Goal: Task Accomplishment & Management: Manage account settings

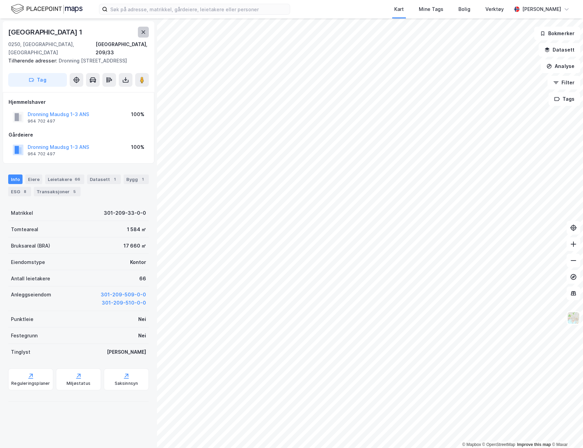
click at [143, 29] on icon at bounding box center [143, 31] width 5 height 5
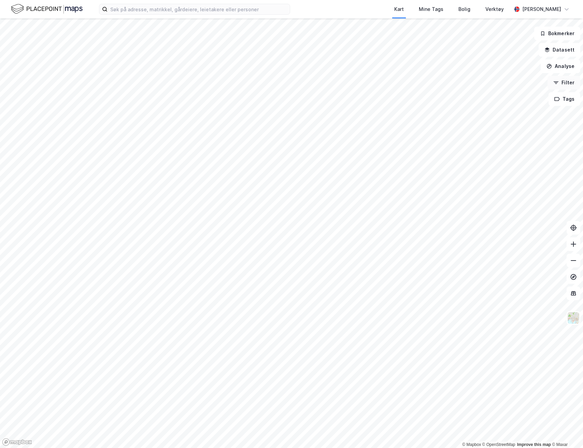
click at [563, 82] on button "Filter" at bounding box center [564, 83] width 33 height 14
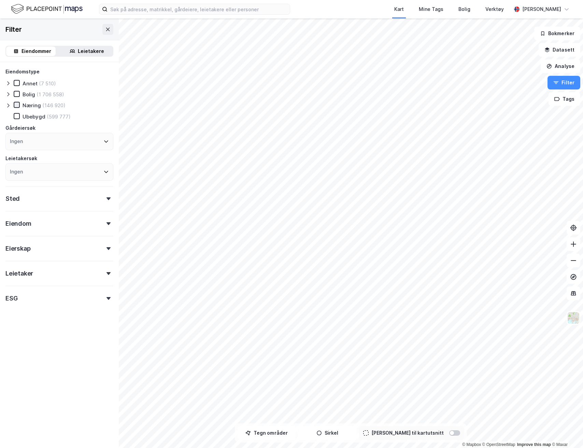
click at [18, 105] on icon at bounding box center [16, 104] width 5 height 5
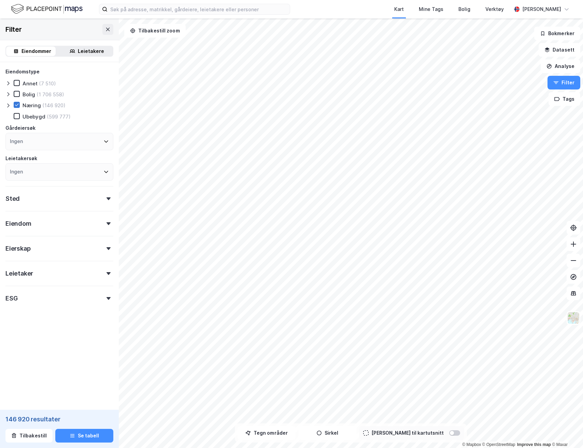
click at [18, 106] on icon at bounding box center [16, 104] width 5 height 5
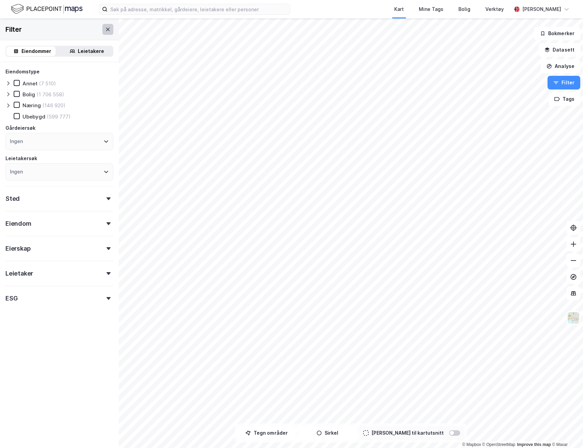
click at [105, 30] on icon at bounding box center [107, 29] width 5 height 5
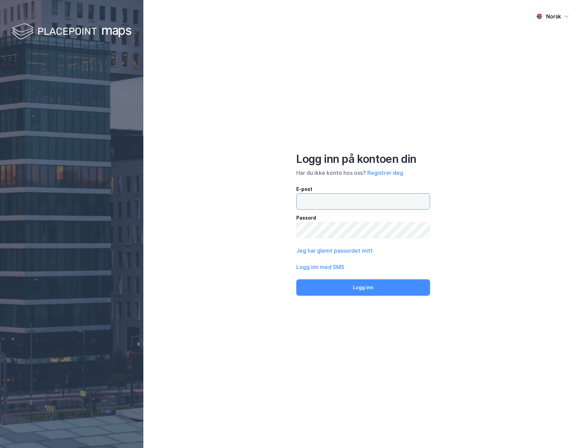
type input "martinesorensen00@hotmail.com"
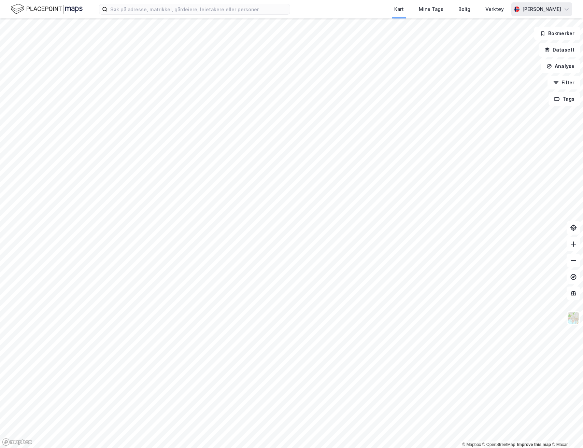
drag, startPoint x: 544, startPoint y: 6, endPoint x: 543, endPoint y: 14, distance: 7.2
click at [544, 6] on div "[PERSON_NAME]" at bounding box center [541, 9] width 39 height 8
click at [513, 62] on div "Logg ut" at bounding box center [527, 58] width 89 height 16
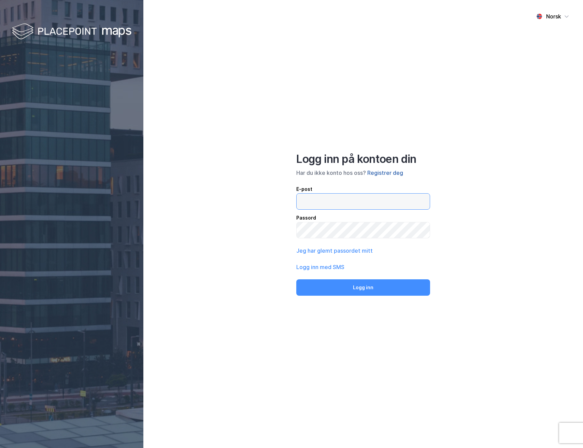
type input "[EMAIL_ADDRESS][DOMAIN_NAME]"
click at [391, 174] on button "Registrer deg" at bounding box center [385, 173] width 36 height 8
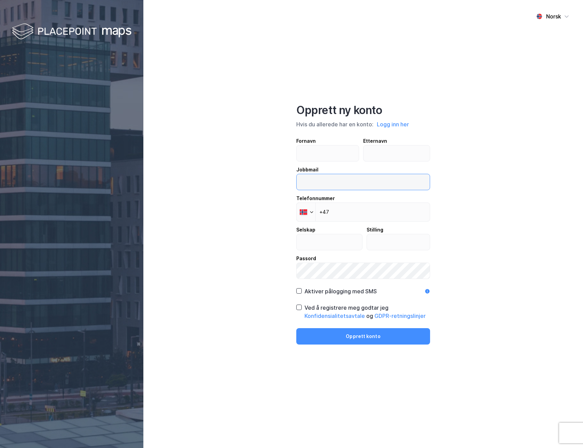
type input "[EMAIL_ADDRESS][DOMAIN_NAME]"
click at [395, 127] on button "Logg inn her" at bounding box center [393, 124] width 36 height 9
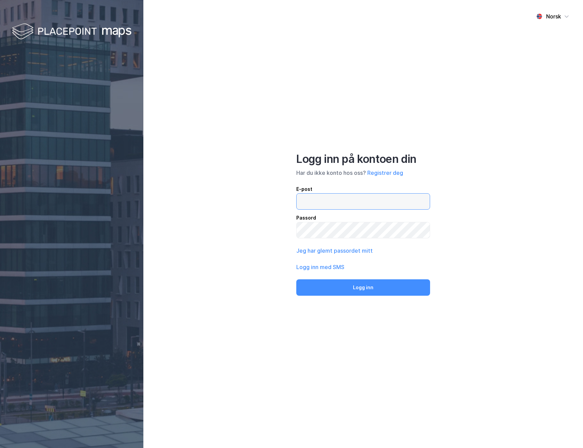
type input "martinesorensen00@hotmail.com"
type input "[EMAIL_ADDRESS][DOMAIN_NAME]"
click at [369, 289] on button "Logg inn" at bounding box center [363, 287] width 134 height 16
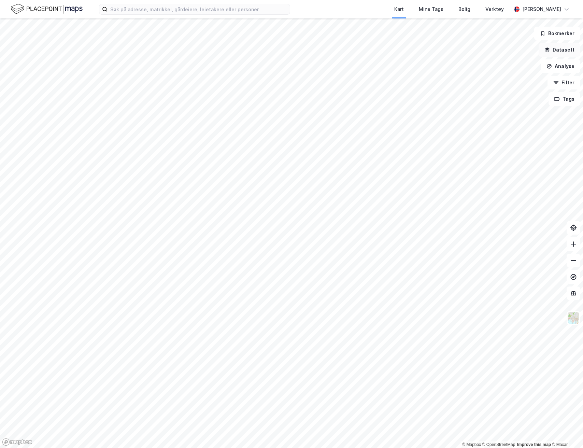
click at [558, 51] on button "Datasett" at bounding box center [560, 50] width 42 height 14
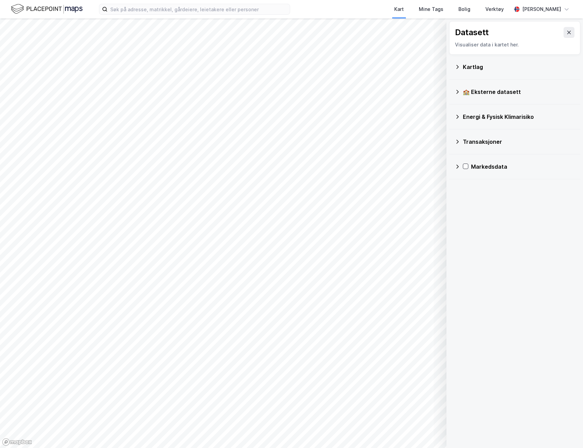
click at [458, 118] on icon at bounding box center [457, 116] width 5 height 5
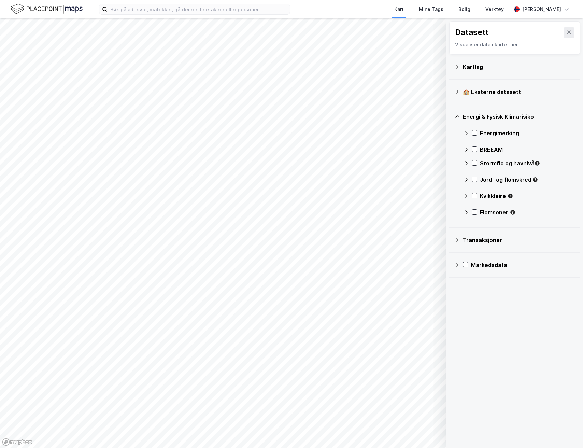
click at [458, 117] on icon at bounding box center [457, 116] width 5 height 5
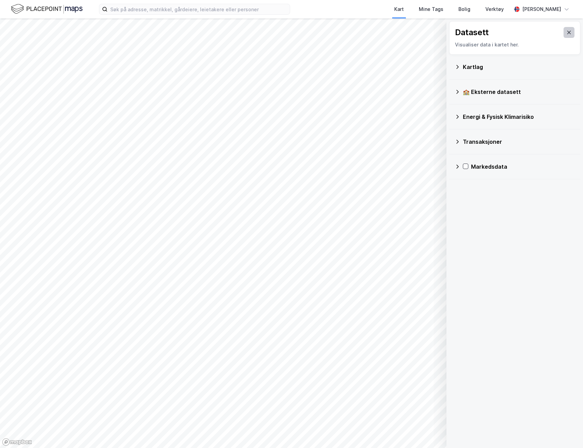
click at [566, 29] on button at bounding box center [569, 32] width 11 height 11
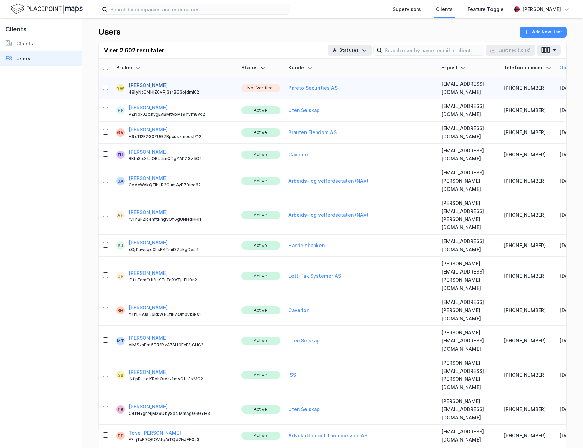
click at [144, 85] on button "[PERSON_NAME]" at bounding box center [148, 85] width 39 height 8
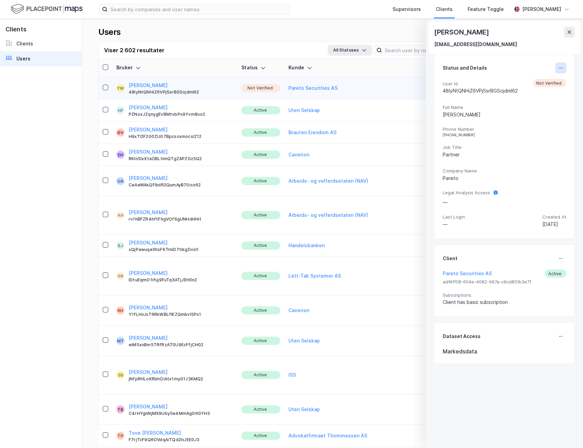
click at [558, 67] on icon at bounding box center [560, 67] width 5 height 5
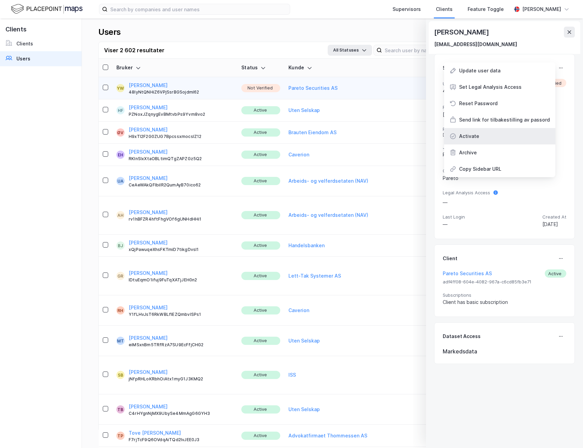
click at [471, 137] on div "Activate" at bounding box center [469, 136] width 20 height 8
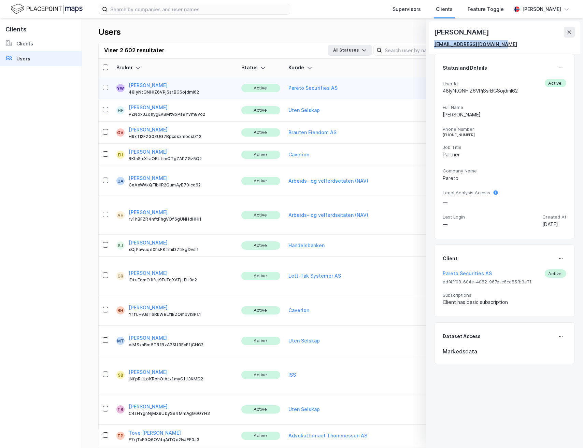
drag, startPoint x: 504, startPoint y: 44, endPoint x: 434, endPoint y: 45, distance: 69.3
click at [434, 45] on div "[EMAIL_ADDRESS][DOMAIN_NAME]" at bounding box center [504, 44] width 141 height 8
copy div "[EMAIL_ADDRESS][DOMAIN_NAME]"
click at [568, 31] on icon at bounding box center [570, 31] width 4 height 3
